Goal: Task Accomplishment & Management: Use online tool/utility

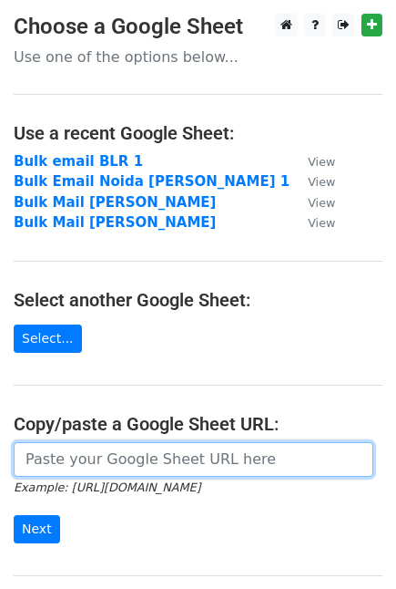
click at [67, 456] on input "url" at bounding box center [194, 459] width 360 height 35
paste input "https://docs.google.com/spreadsheets/d/17U-mDqz3gec_y4e_QUxWent18-C7iFKaDp15bTA…"
type input "https://docs.google.com/spreadsheets/d/17U-mDqz3gec_y4e_QUxWent18-C7iFKaDp15bTA…"
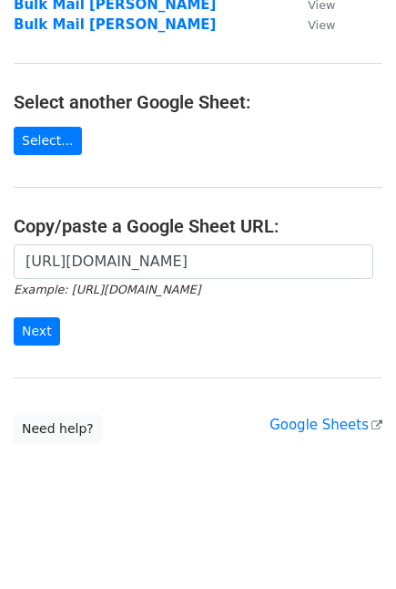
scroll to position [0, 0]
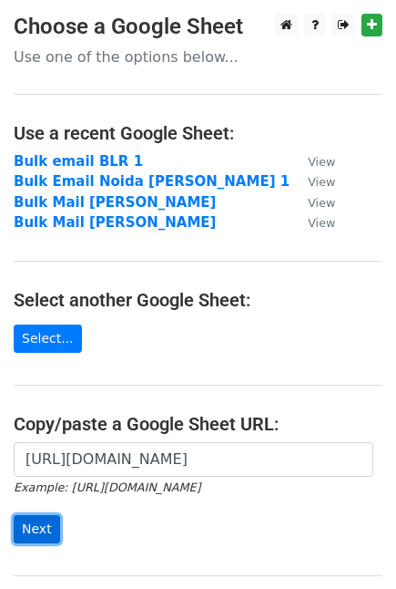
click at [33, 532] on input "Next" at bounding box center [37, 529] width 46 height 28
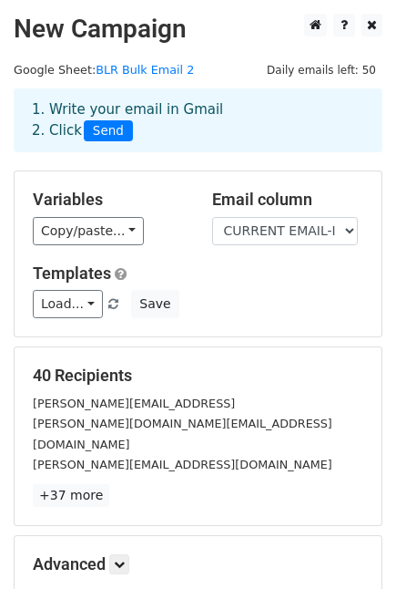
scroll to position [192, 0]
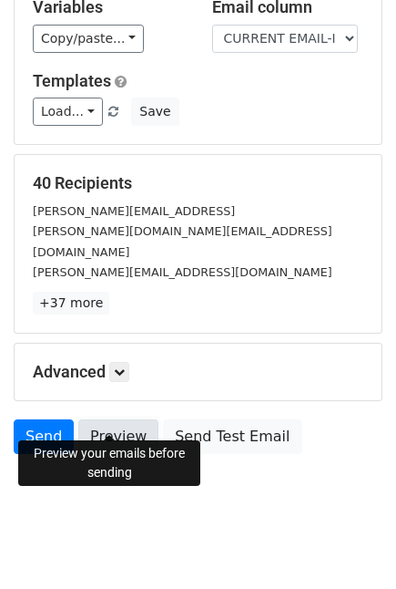
click at [104, 419] on link "Preview" at bounding box center [118, 436] width 80 height 35
click at [97, 422] on link "Preview" at bounding box center [118, 436] width 80 height 35
click at [114, 419] on link "Preview" at bounding box center [118, 436] width 80 height 35
click at [126, 420] on link "Preview" at bounding box center [118, 436] width 80 height 35
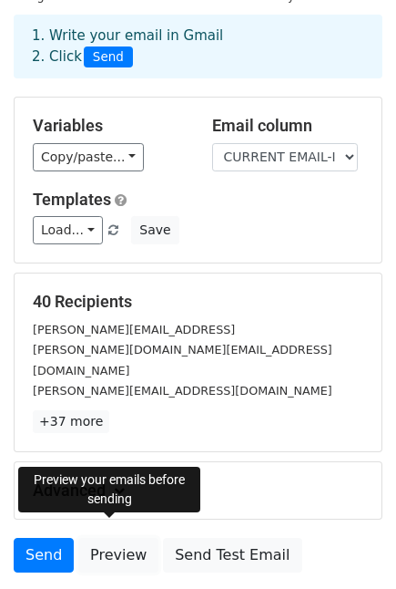
scroll to position [97, 0]
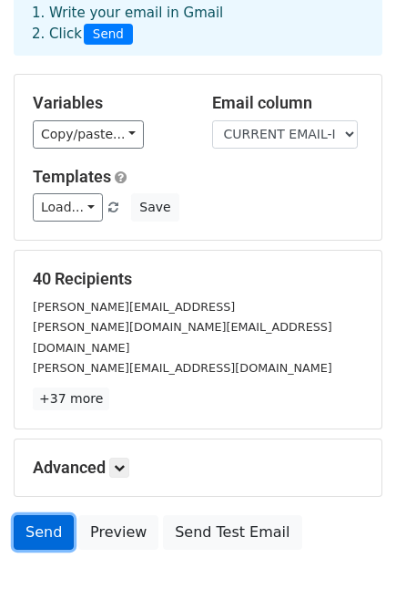
click at [25, 522] on link "Send" at bounding box center [44, 532] width 60 height 35
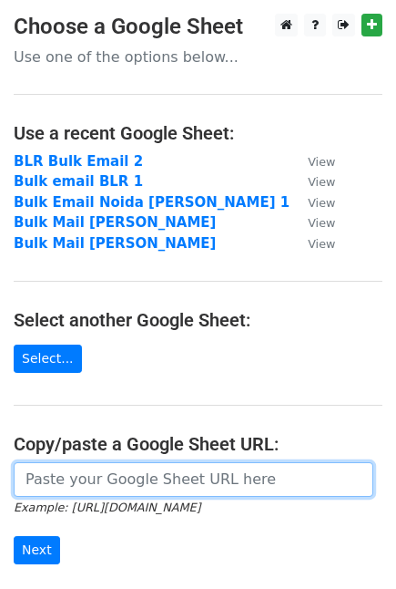
click at [67, 475] on input "url" at bounding box center [194, 479] width 360 height 35
paste input "[URL][DOMAIN_NAME]"
type input "[URL][DOMAIN_NAME]"
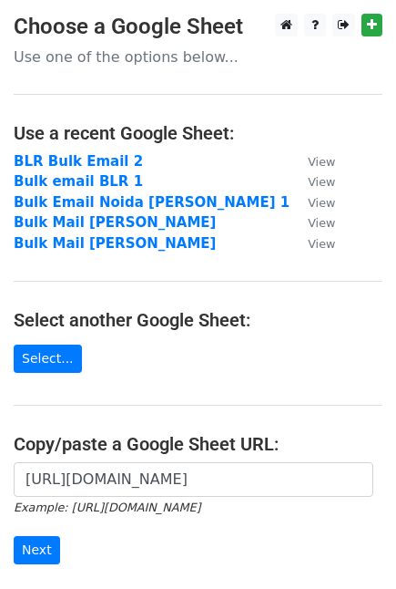
scroll to position [0, 0]
click at [28, 544] on input "Next" at bounding box center [37, 550] width 46 height 28
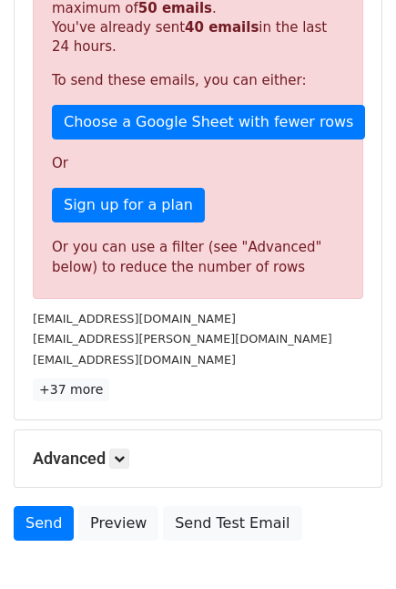
scroll to position [515, 0]
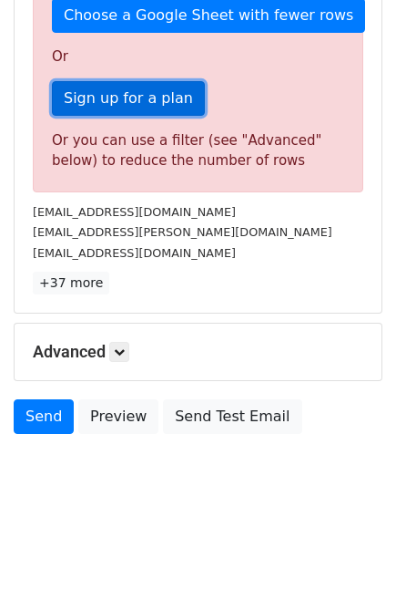
click at [155, 100] on link "Sign up for a plan" at bounding box center [128, 98] width 153 height 35
